Goal: Task Accomplishment & Management: Manage account settings

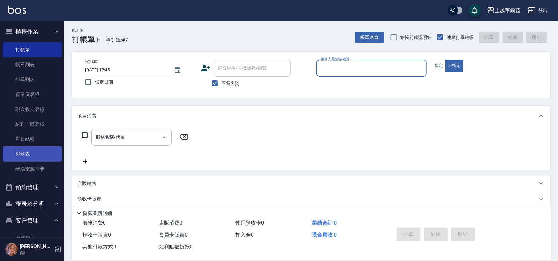
click at [30, 152] on link "排班表" at bounding box center [32, 153] width 59 height 15
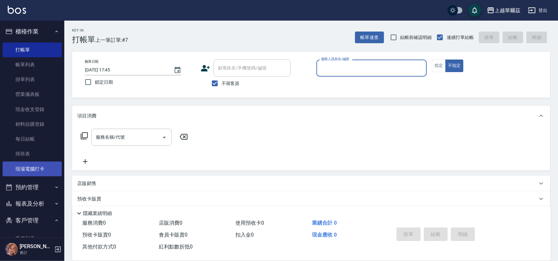
click at [35, 169] on link "現場電腦打卡" at bounding box center [32, 168] width 59 height 15
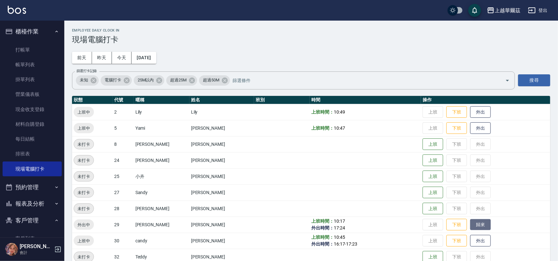
click at [470, 225] on button "歸來" at bounding box center [480, 224] width 21 height 11
click at [51, 48] on link "打帳單" at bounding box center [32, 49] width 59 height 15
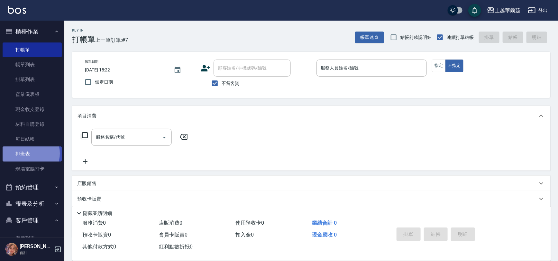
click at [27, 153] on link "排班表" at bounding box center [32, 153] width 59 height 15
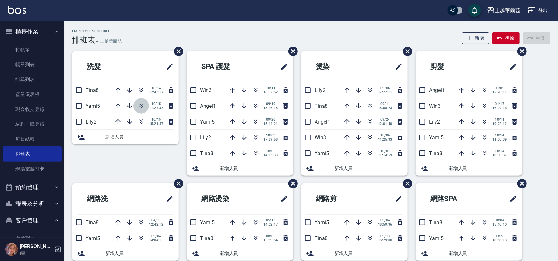
click at [143, 109] on button "button" at bounding box center [140, 105] width 15 height 15
click at [507, 42] on button "復原" at bounding box center [505, 38] width 27 height 12
